Goal: Use online tool/utility: Utilize a website feature to perform a specific function

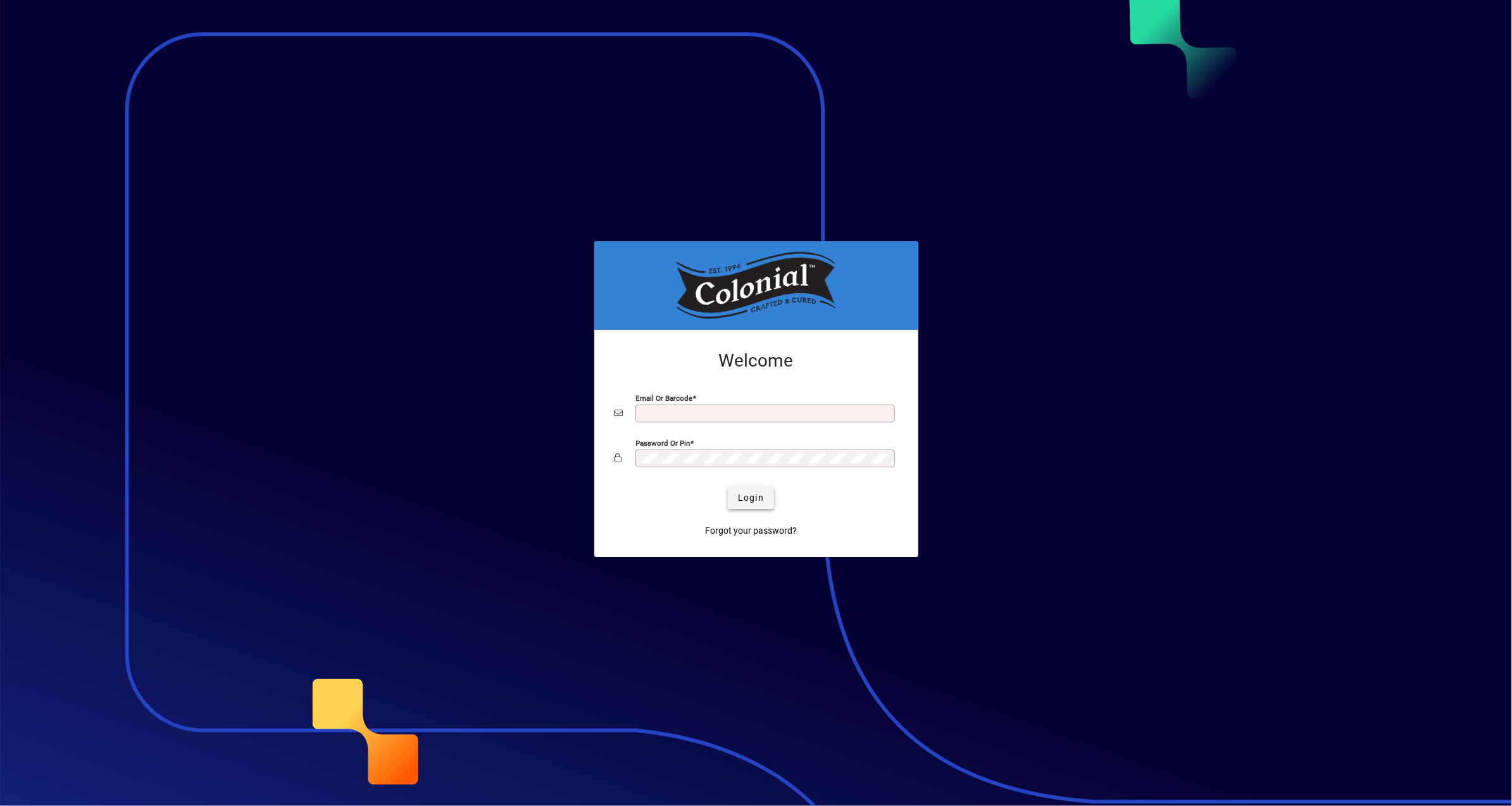
type input "**********"
click at [743, 502] on span "Login" at bounding box center [751, 497] width 26 height 13
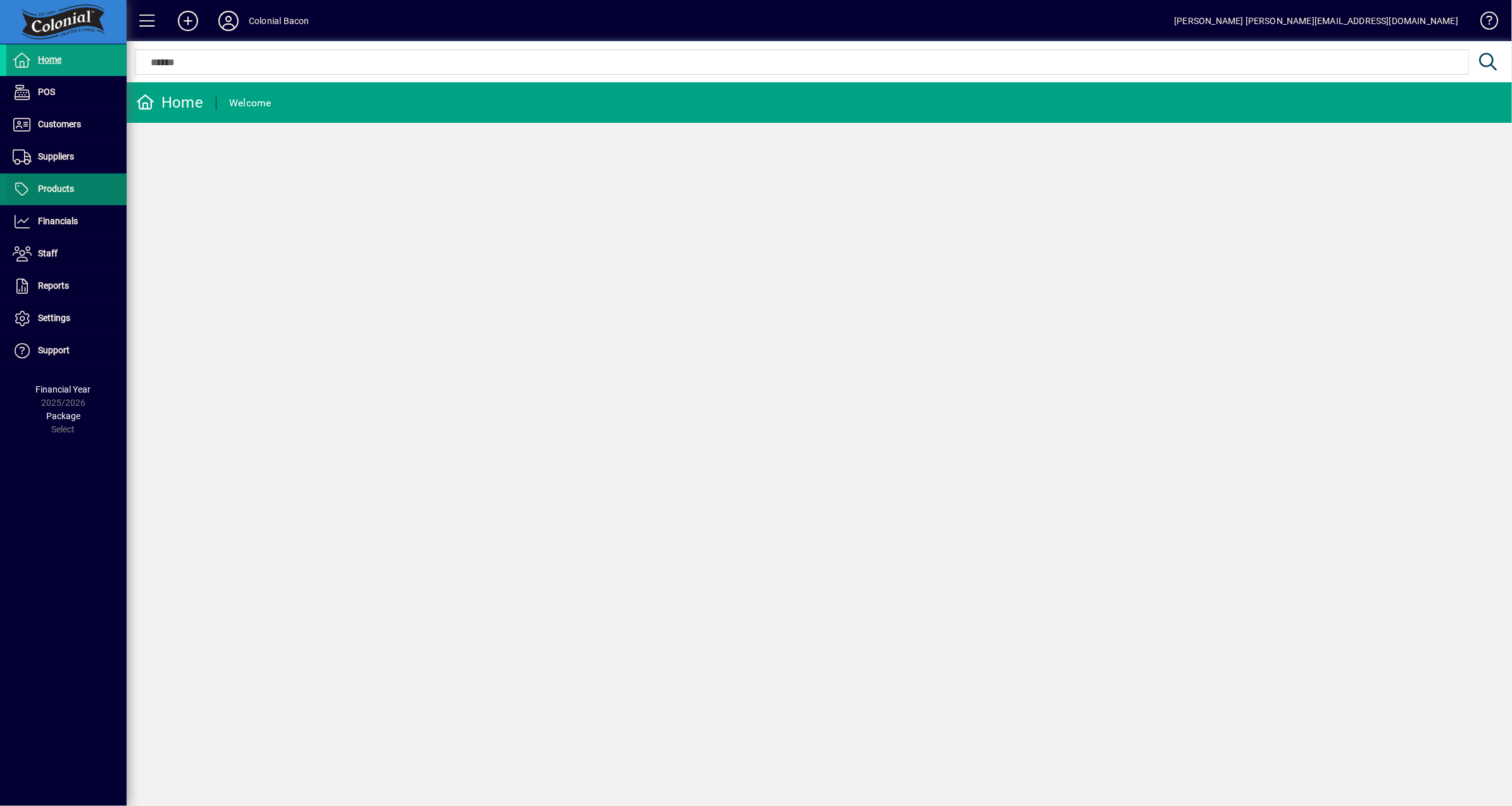
click at [55, 199] on span at bounding box center [66, 189] width 120 height 30
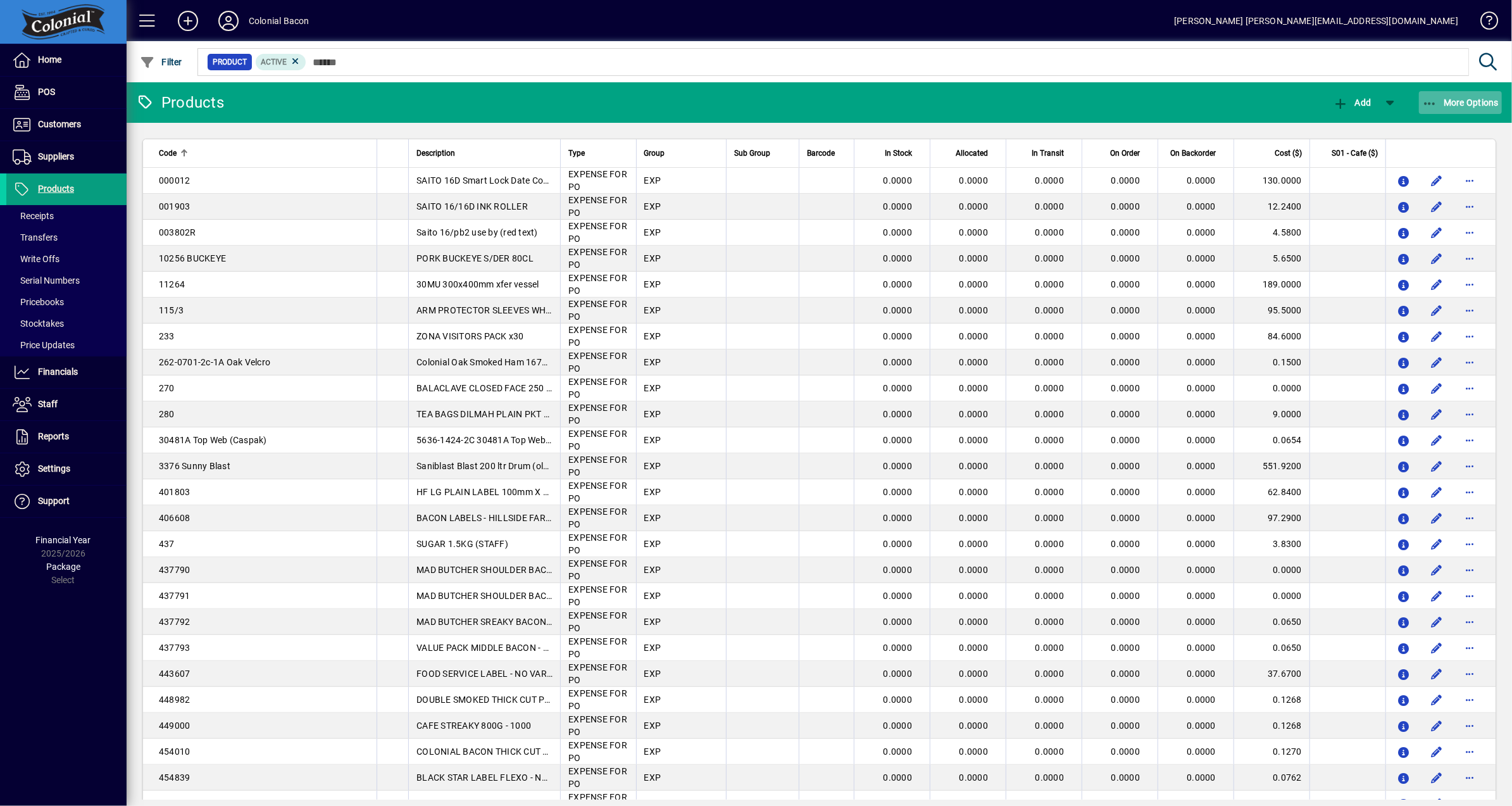
click at [1469, 98] on span "More Options" at bounding box center [1460, 102] width 77 height 10
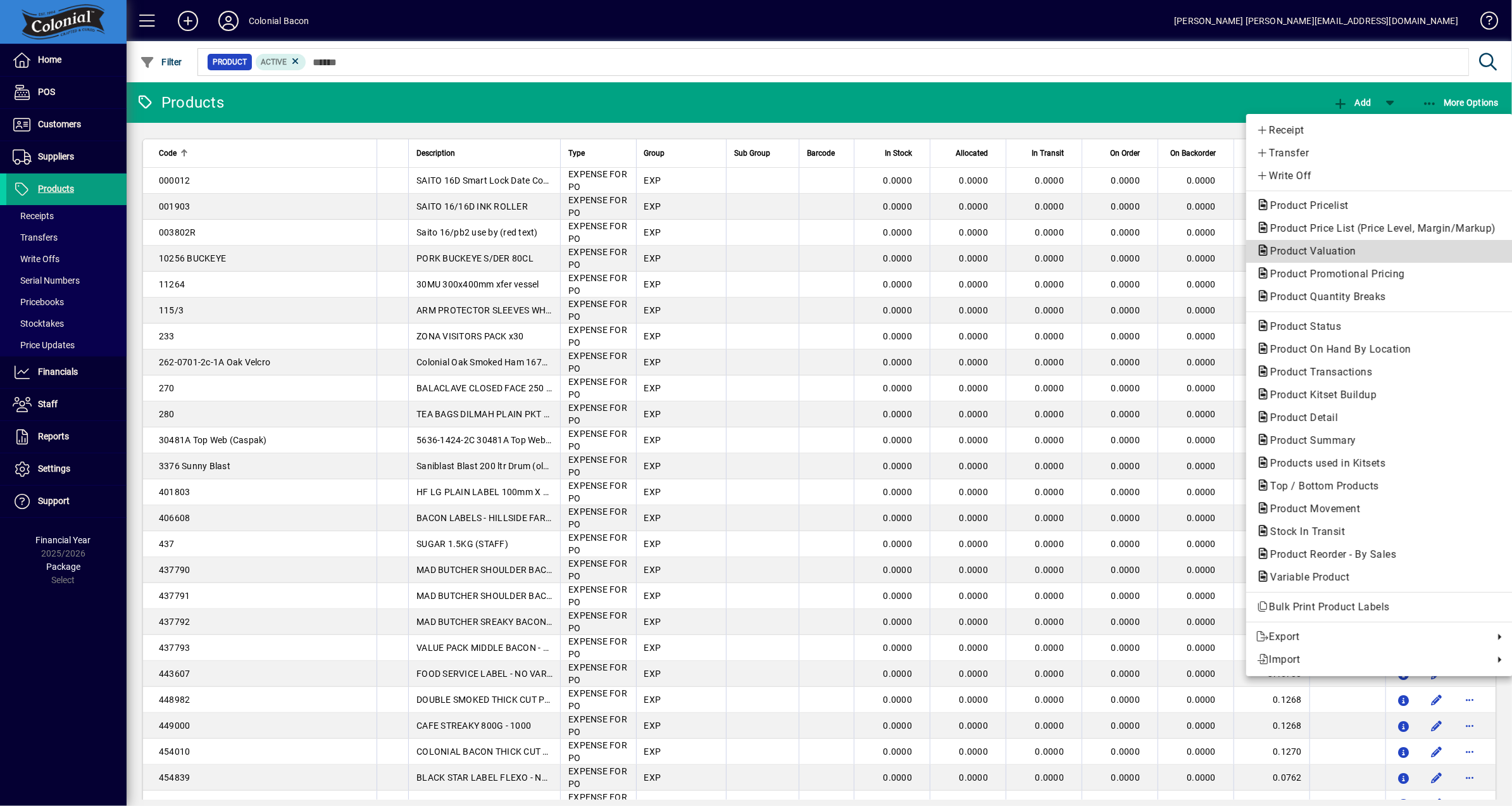
click at [1325, 244] on span "Product Valuation" at bounding box center [1380, 251] width 246 height 15
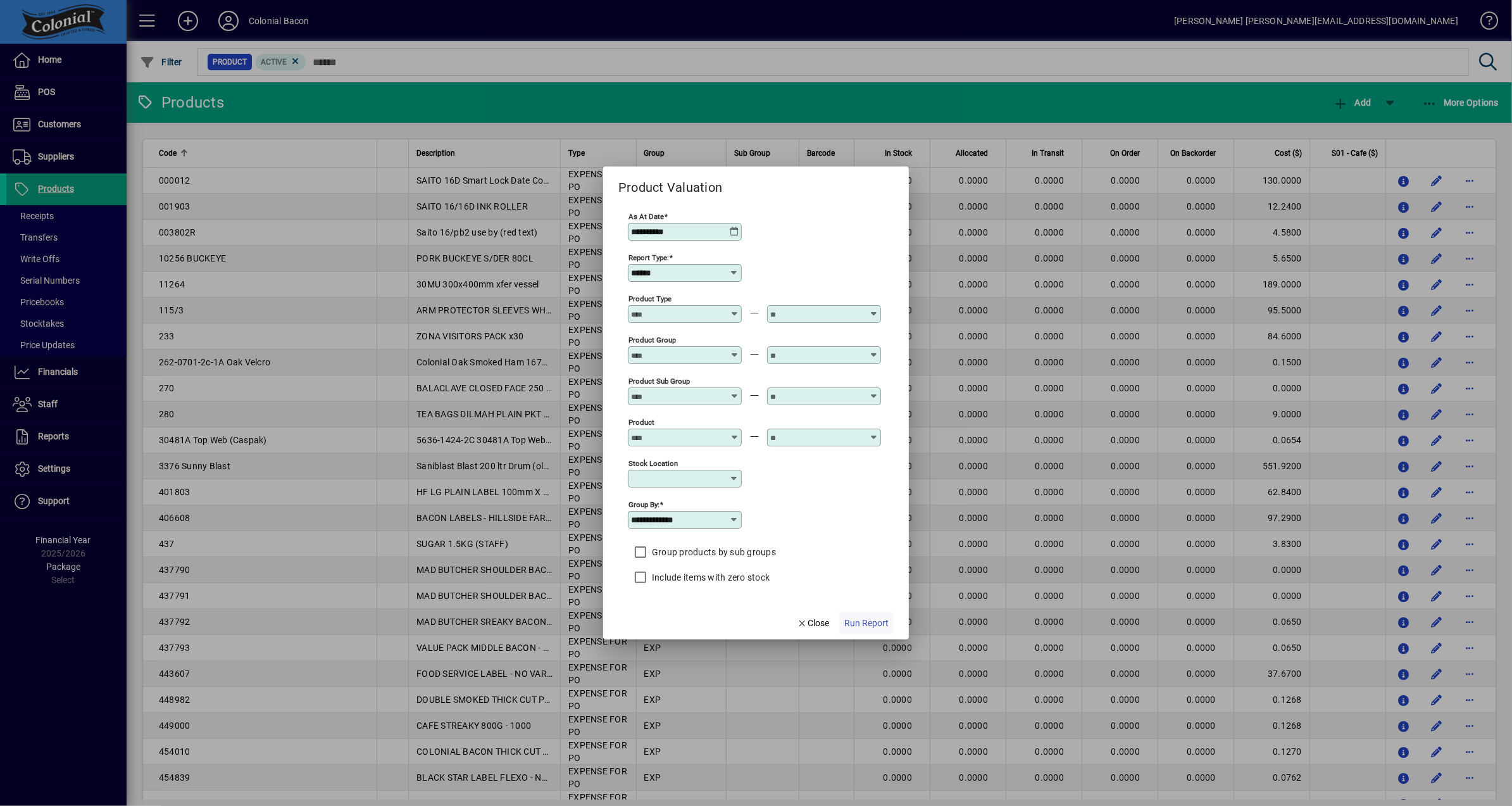
click at [871, 617] on span "Run Report" at bounding box center [866, 623] width 45 height 13
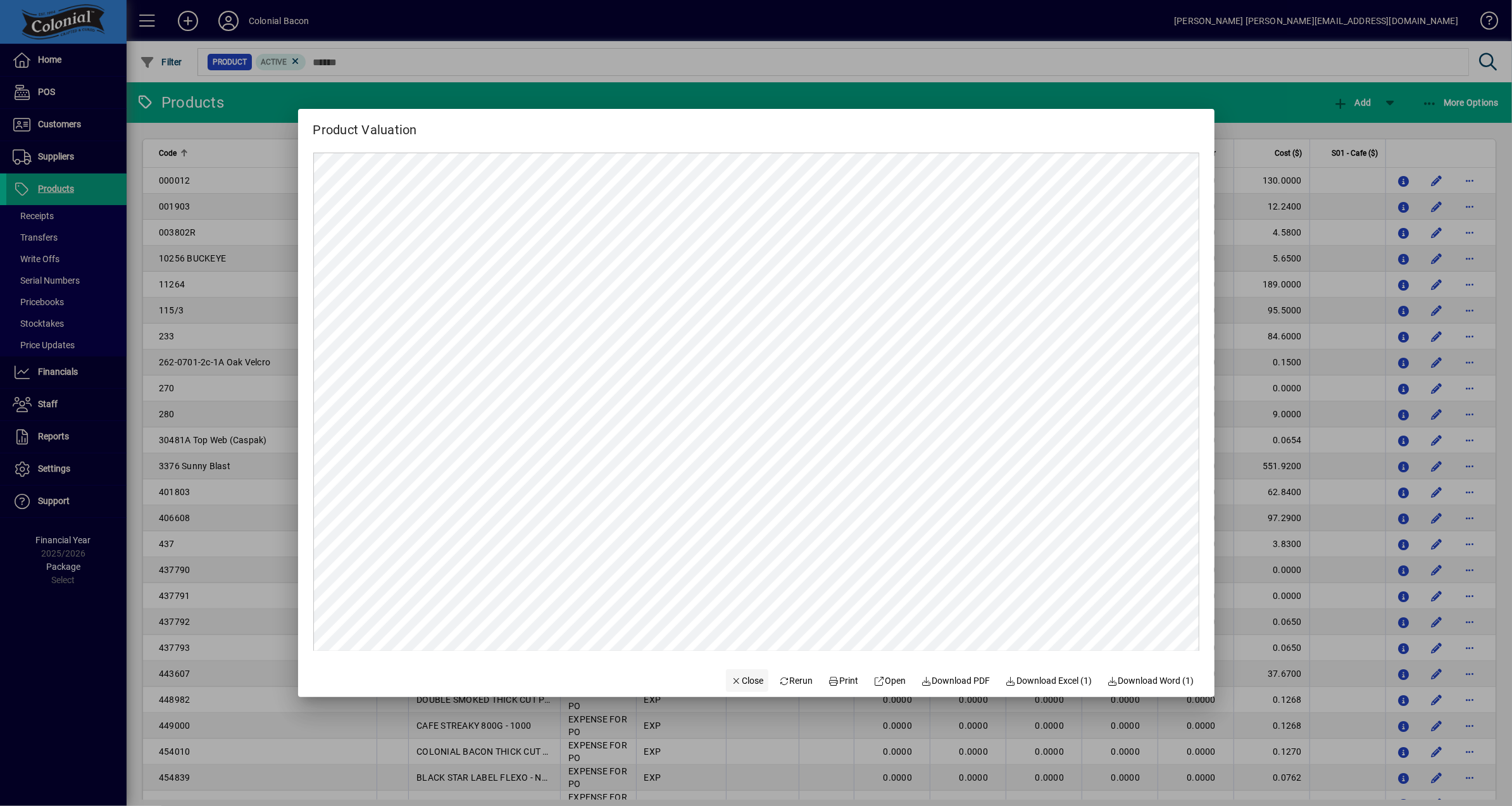
click at [740, 678] on span "Close" at bounding box center [748, 681] width 33 height 13
